Goal: Task Accomplishment & Management: Use online tool/utility

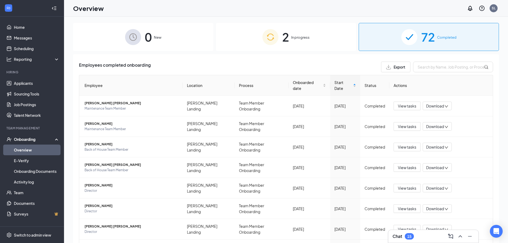
click at [228, 53] on div "0 New 2 In progress 72 Completed Employees completed onboarding Export Employee…" at bounding box center [286, 141] width 426 height 237
click at [229, 49] on div "2 In progress" at bounding box center [286, 37] width 140 height 28
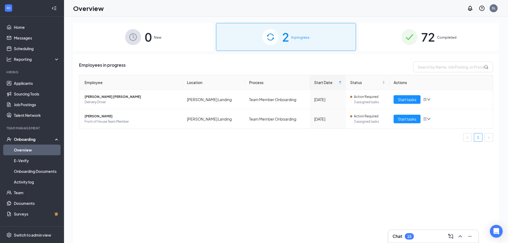
click at [286, 189] on div "Employees in progress Employee Location Process Start Date Status Actions [PERS…" at bounding box center [286, 155] width 426 height 202
click at [108, 116] on span "[PERSON_NAME]" at bounding box center [131, 116] width 94 height 5
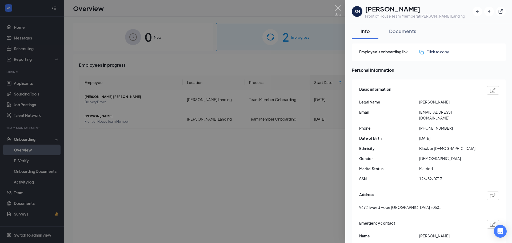
click at [241, 123] on div at bounding box center [256, 121] width 512 height 243
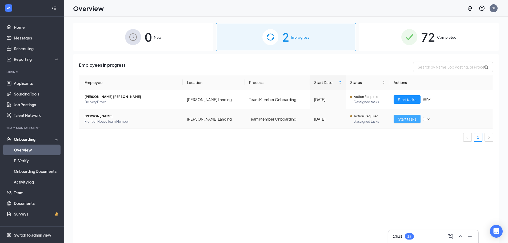
click at [412, 120] on span "Start tasks" at bounding box center [407, 119] width 18 height 6
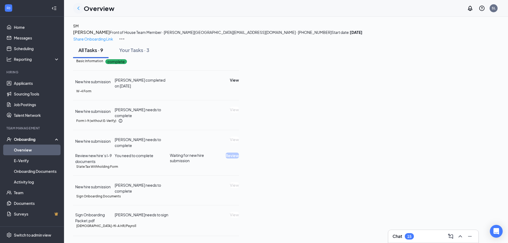
click at [79, 11] on icon "ChevronLeft" at bounding box center [78, 8] width 6 height 6
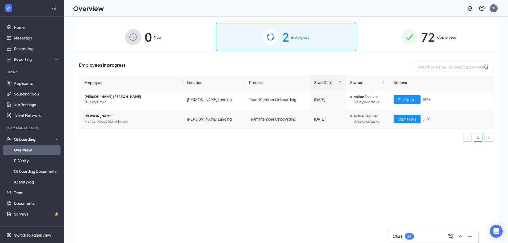
click at [103, 117] on span "[PERSON_NAME]" at bounding box center [131, 116] width 94 height 5
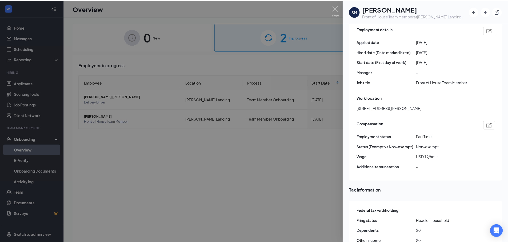
scroll to position [293, 0]
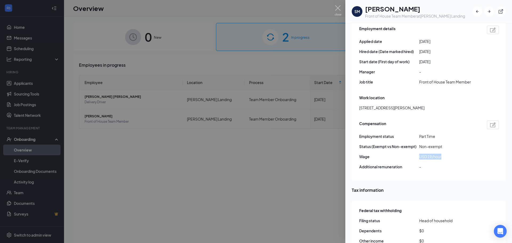
drag, startPoint x: 448, startPoint y: 145, endPoint x: 405, endPoint y: 148, distance: 43.0
click at [405, 148] on div "Compensation Employment status [DEMOGRAPHIC_DATA] Status (Exempt vs Non-exempt)…" at bounding box center [429, 146] width 140 height 55
click at [163, 203] on div at bounding box center [256, 121] width 512 height 243
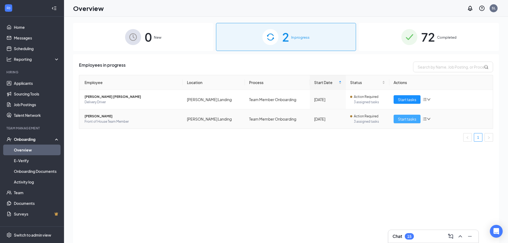
click at [407, 116] on span "Start tasks" at bounding box center [407, 119] width 18 height 6
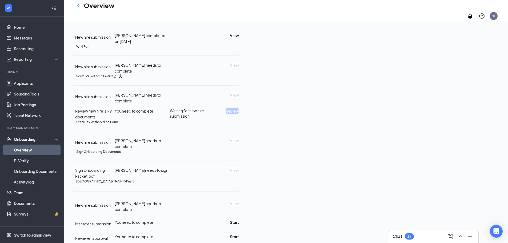
scroll to position [152, 0]
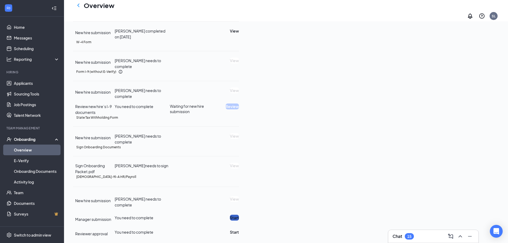
click at [239, 215] on button "Start" at bounding box center [234, 218] width 9 height 6
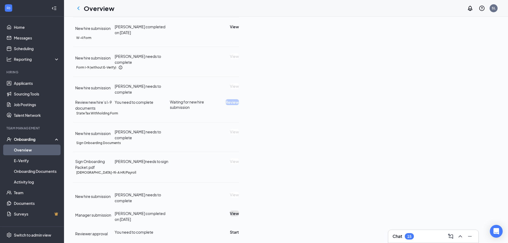
scroll to position [0, 0]
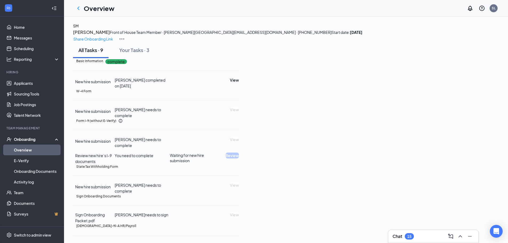
click at [233, 35] on span "[EMAIL_ADDRESS][DOMAIN_NAME] · [PHONE_NUMBER]" at bounding box center [282, 32] width 98 height 5
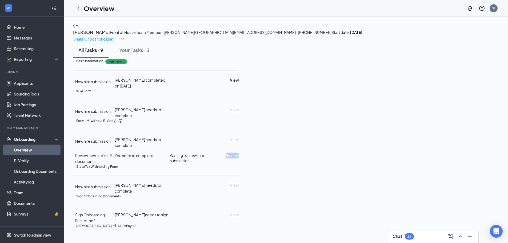
click at [233, 35] on span "[EMAIL_ADDRESS][DOMAIN_NAME] · [PHONE_NUMBER]" at bounding box center [282, 32] width 98 height 5
drag, startPoint x: 125, startPoint y: 52, endPoint x: 170, endPoint y: 51, distance: 44.8
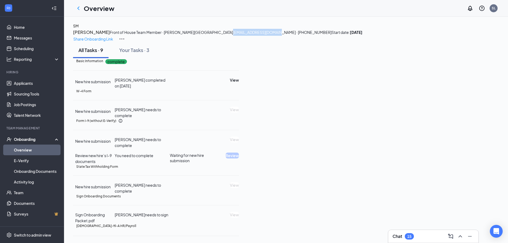
click at [233, 35] on span "[EMAIL_ADDRESS][DOMAIN_NAME] · [PHONE_NUMBER]" at bounding box center [282, 32] width 98 height 5
copy span "[EMAIL_ADDRESS][DOMAIN_NAME]"
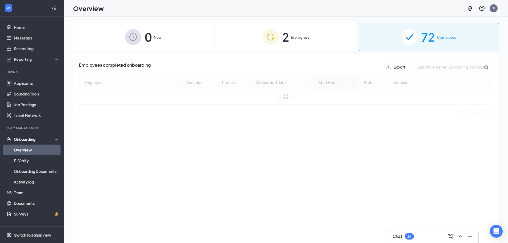
click at [290, 31] on div "2 In progress" at bounding box center [286, 37] width 140 height 28
